Goal: Task Accomplishment & Management: Manage account settings

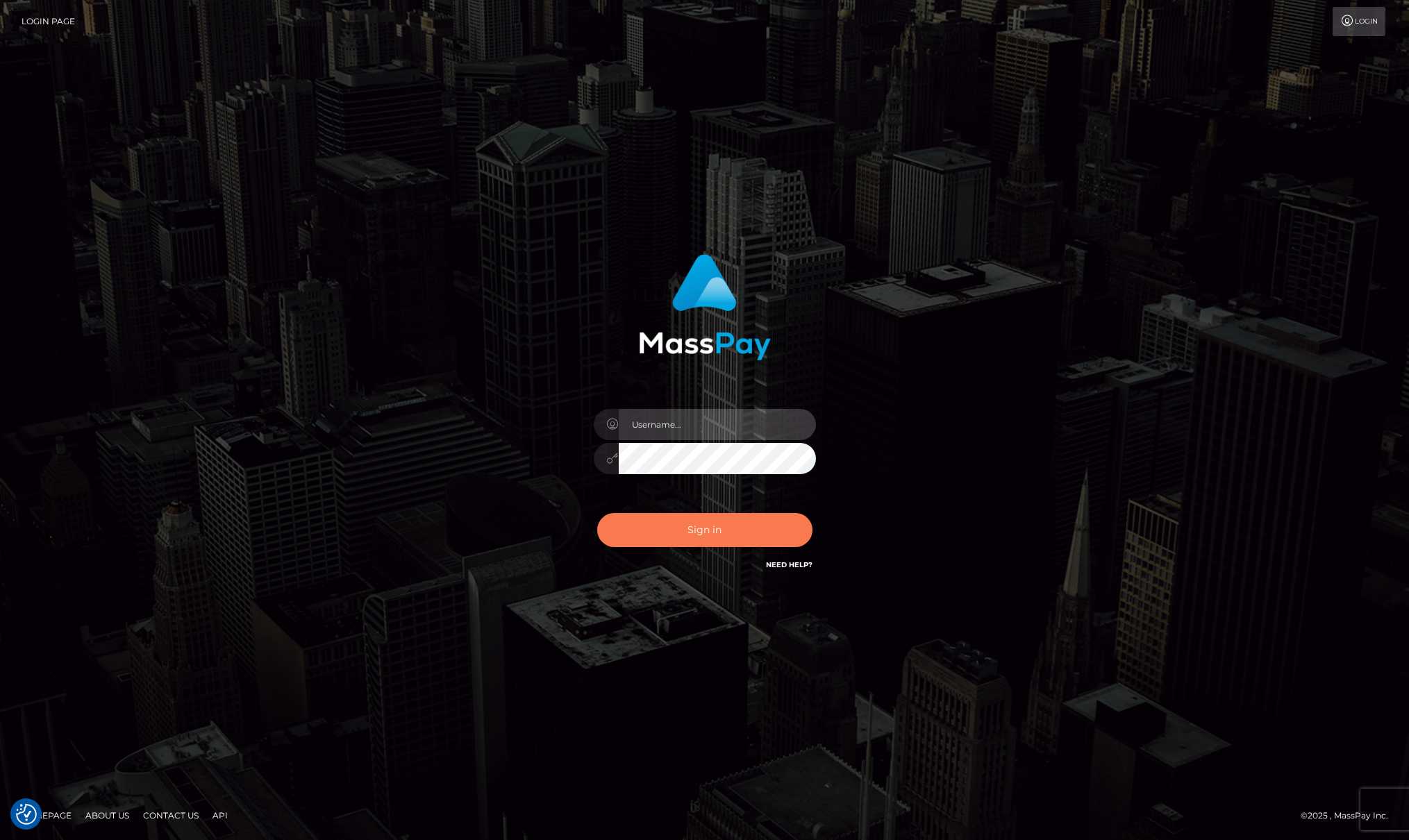
type input "[PERSON_NAME]"
click at [681, 533] on button "Sign in" at bounding box center [705, 530] width 215 height 34
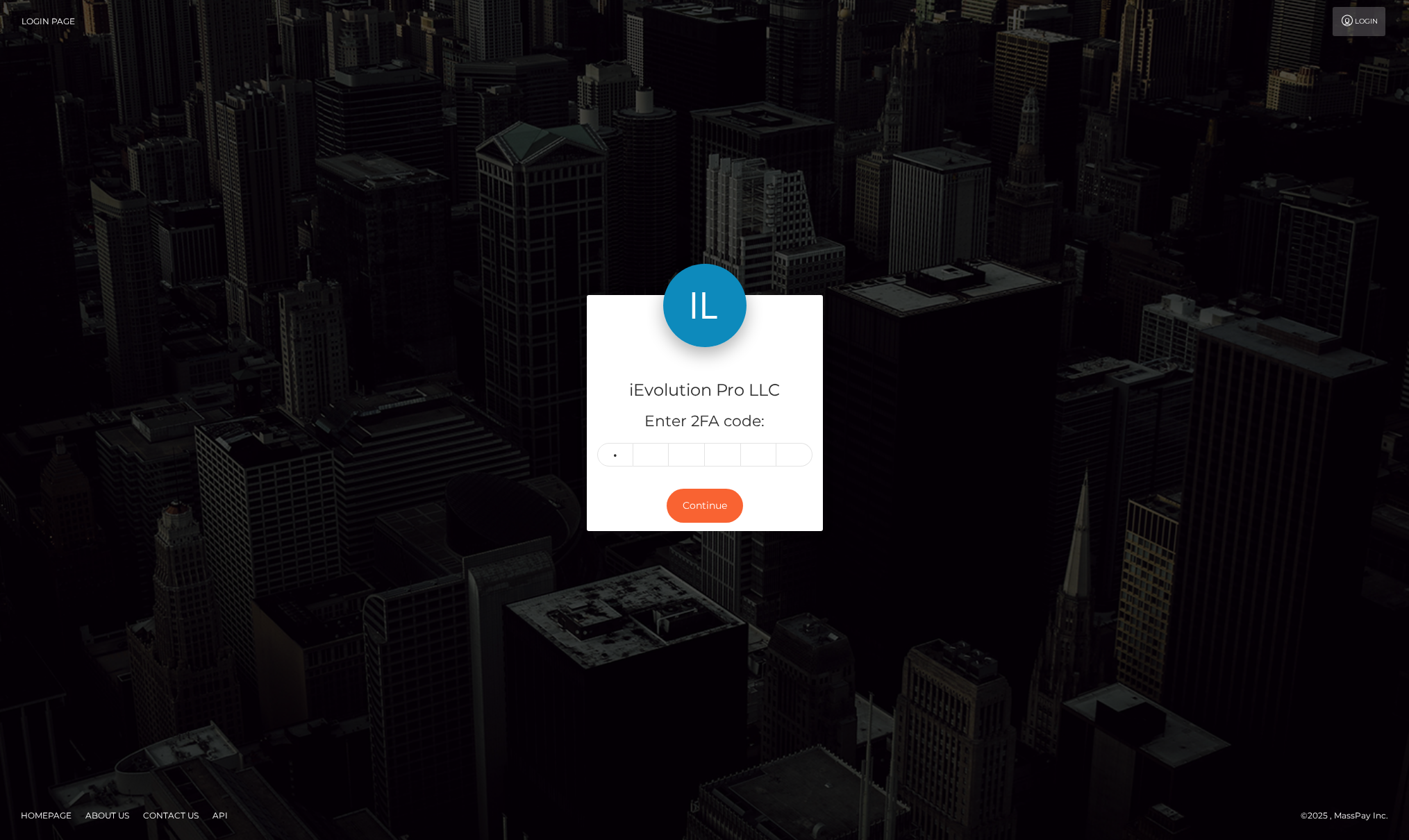
type input "8"
type input "4"
type input "5"
type input "0"
type input "1"
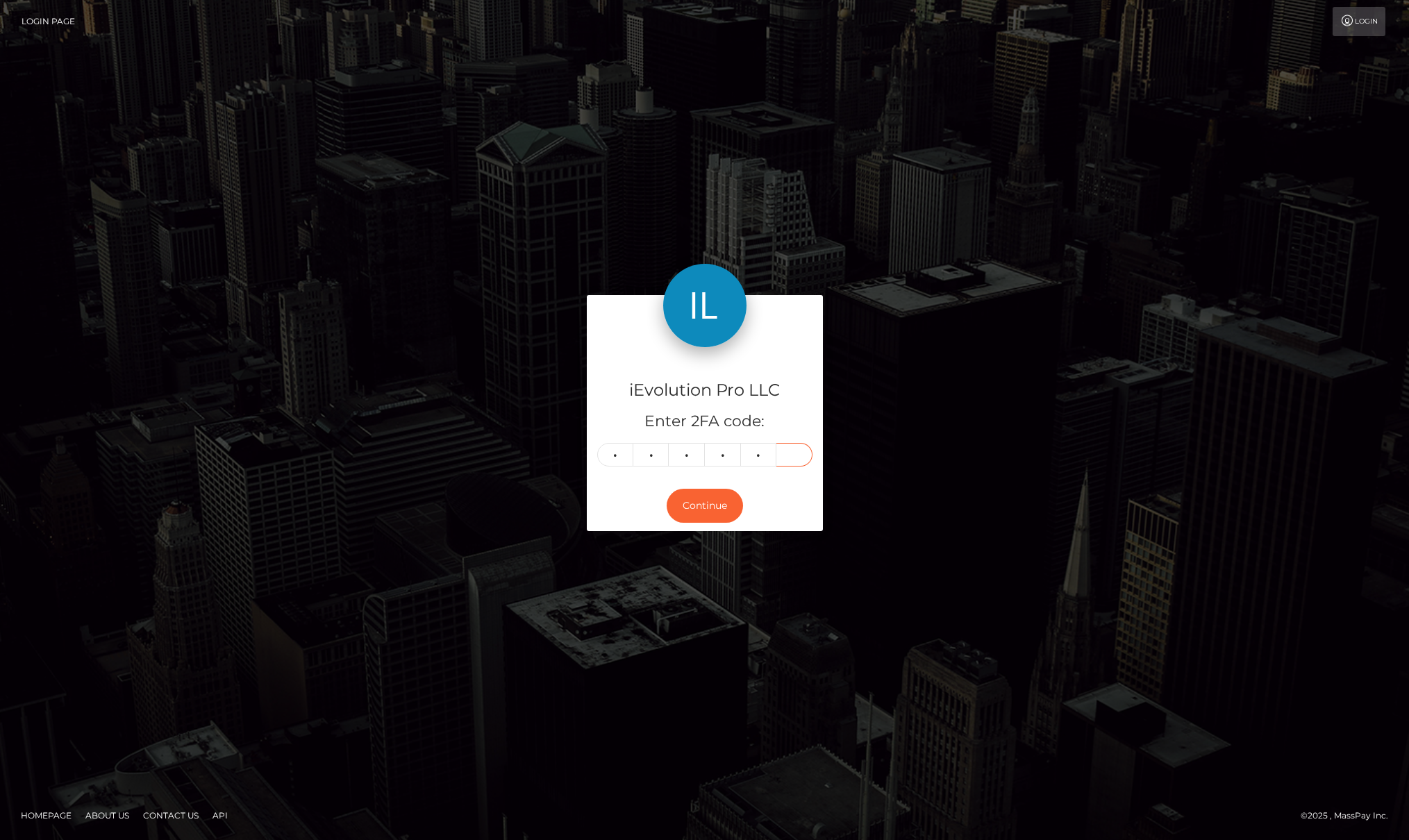
type input "8"
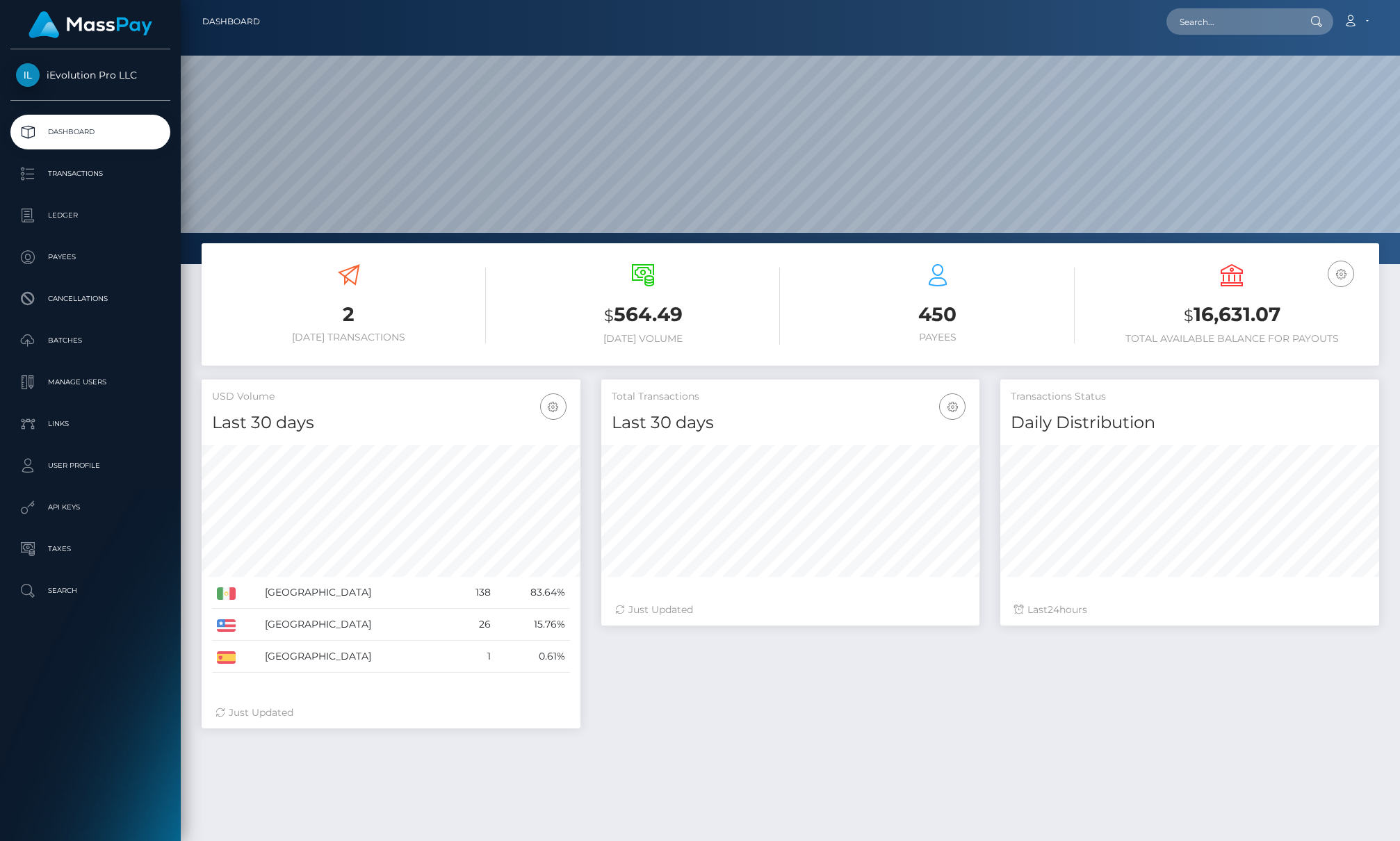
scroll to position [247, 378]
